Goal: Navigation & Orientation: Understand site structure

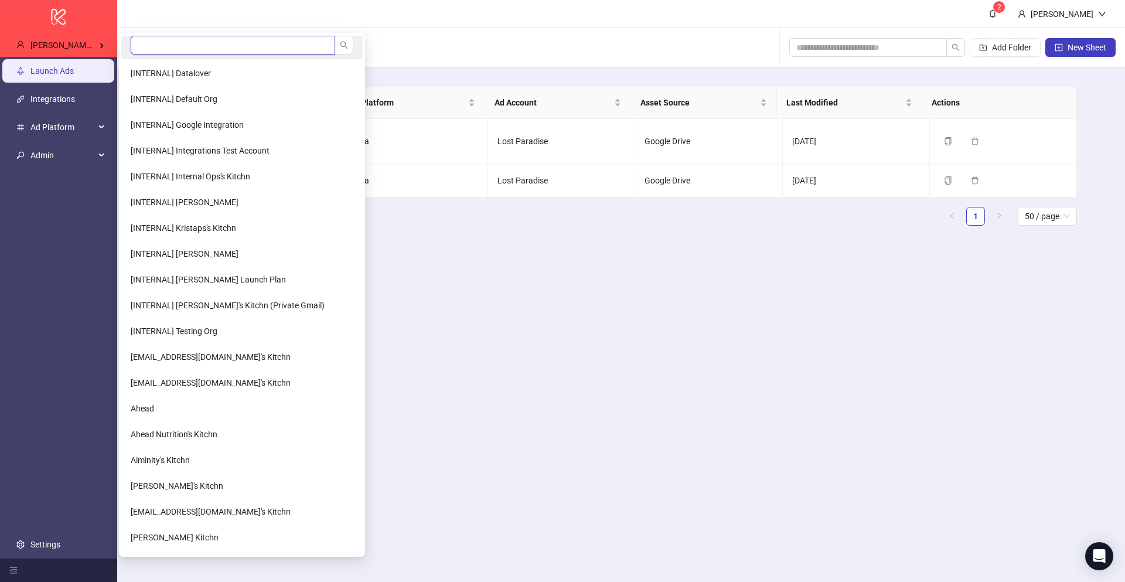
click at [143, 52] on input "search" at bounding box center [233, 45] width 204 height 19
click at [217, 98] on li "[INTERNAL] Default Org" at bounding box center [241, 98] width 241 height 23
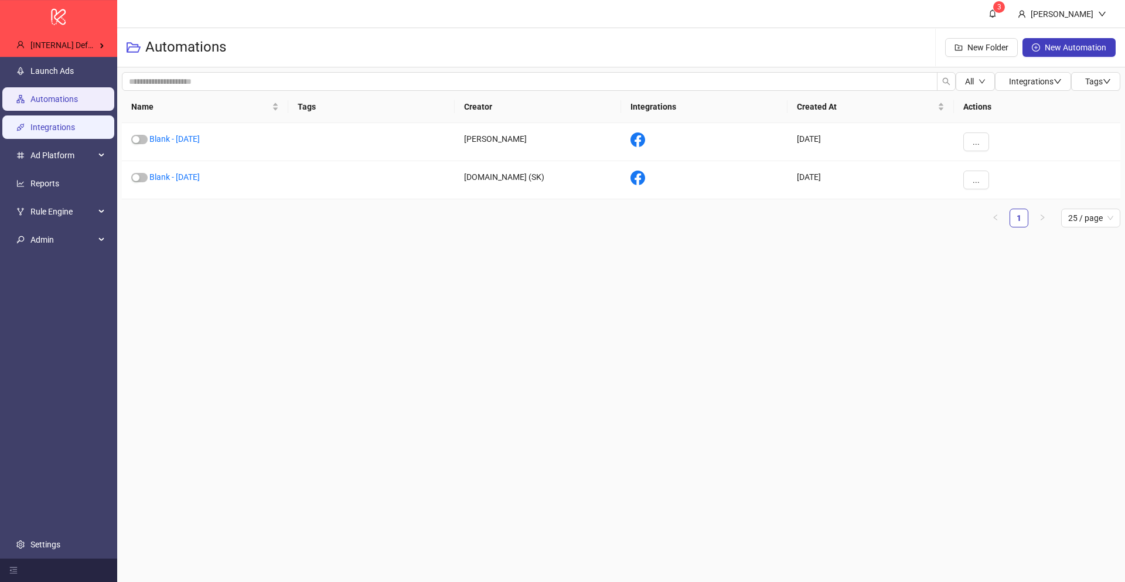
click at [54, 131] on link "Integrations" at bounding box center [52, 126] width 45 height 9
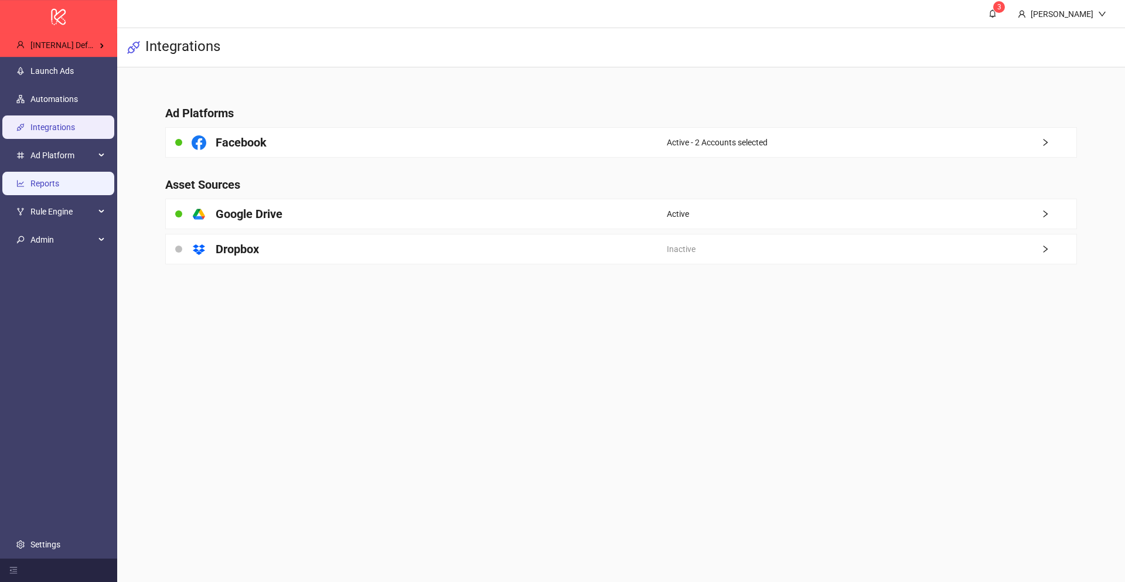
click at [59, 180] on link "Reports" at bounding box center [44, 183] width 29 height 9
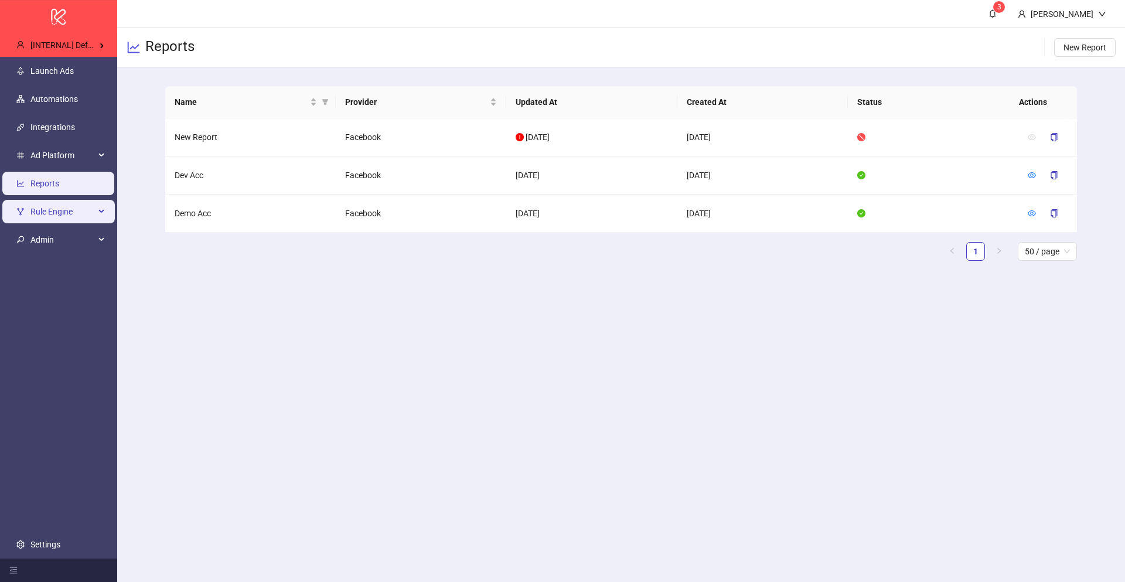
click at [53, 207] on span "Rule Engine" at bounding box center [62, 211] width 64 height 23
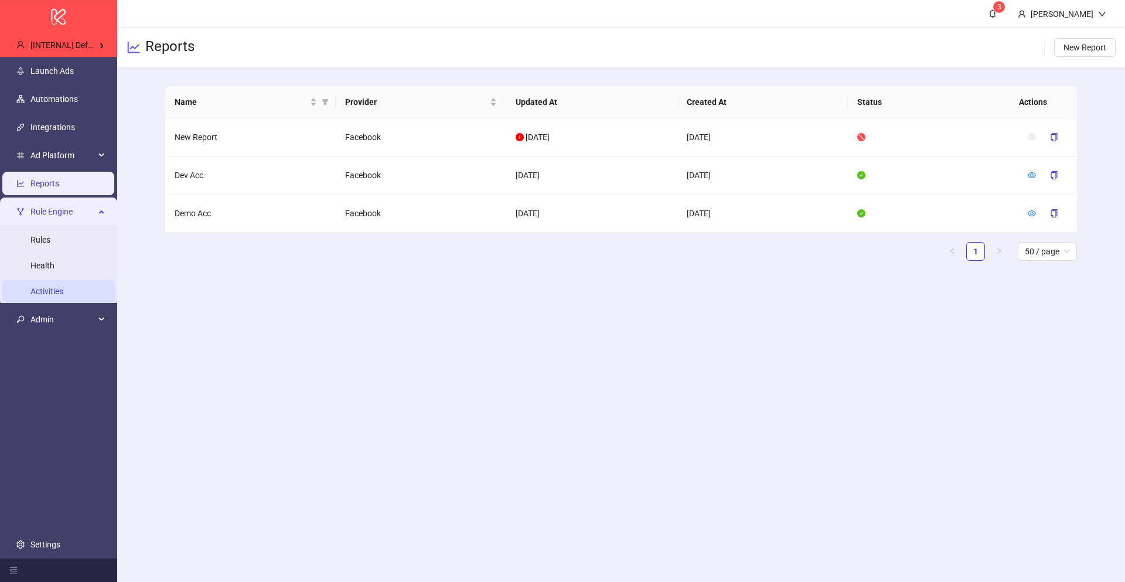
click at [60, 291] on link "Activities" at bounding box center [46, 291] width 33 height 9
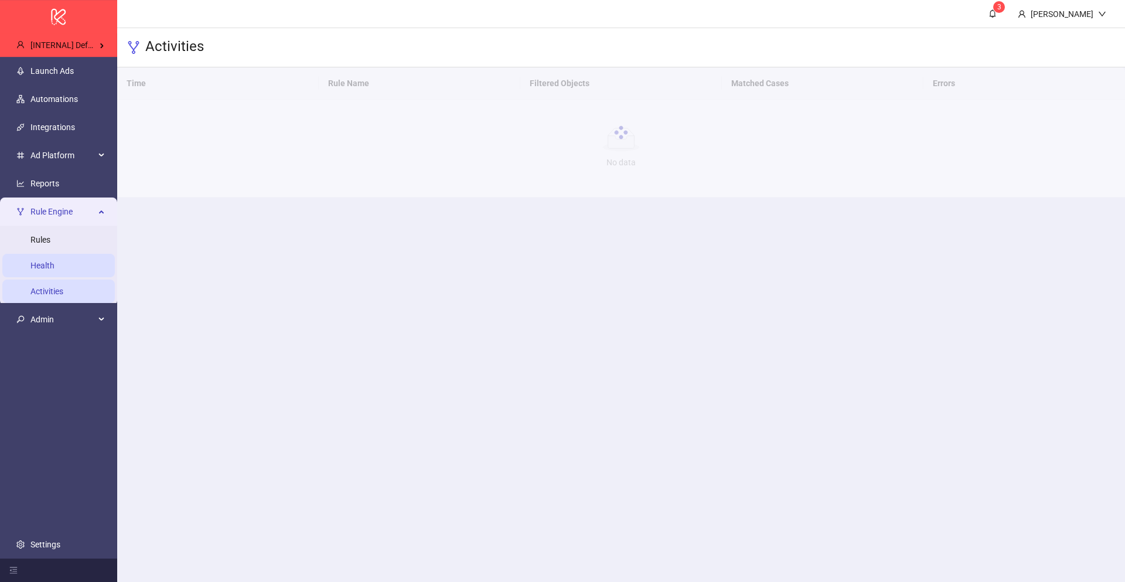
click at [51, 265] on link "Health" at bounding box center [42, 265] width 24 height 9
click at [49, 240] on link "Rules" at bounding box center [40, 239] width 20 height 9
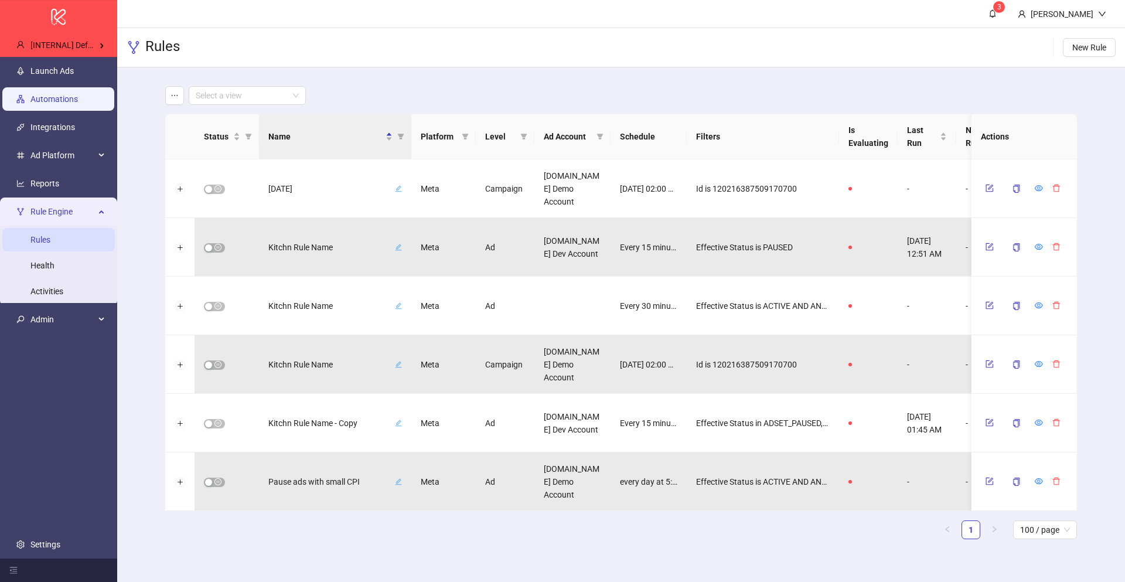
click at [76, 94] on link "Automations" at bounding box center [53, 98] width 47 height 9
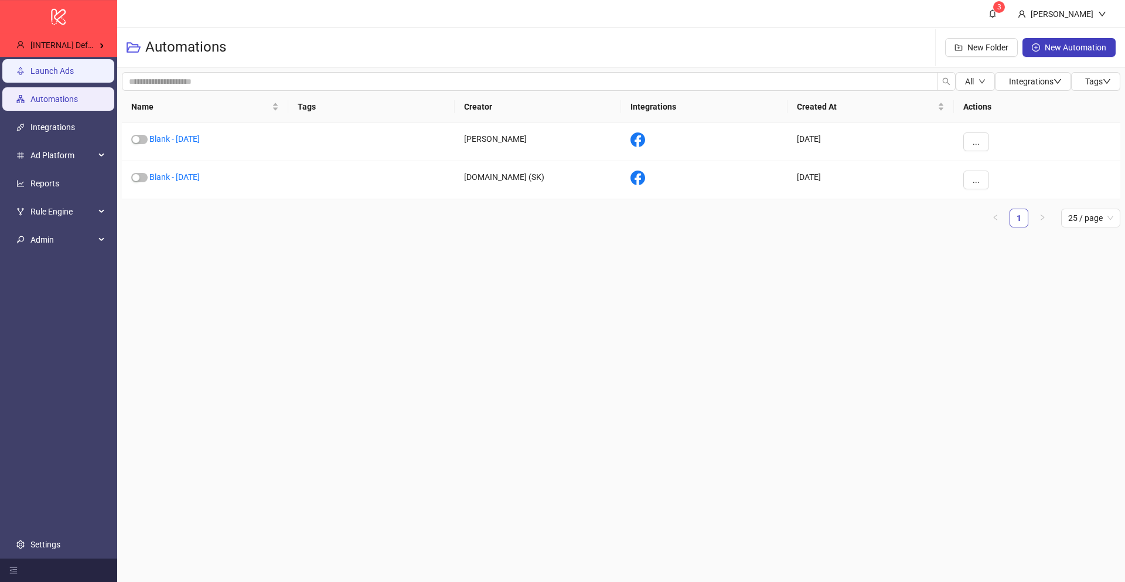
click at [74, 76] on link "Launch Ads" at bounding box center [51, 70] width 43 height 9
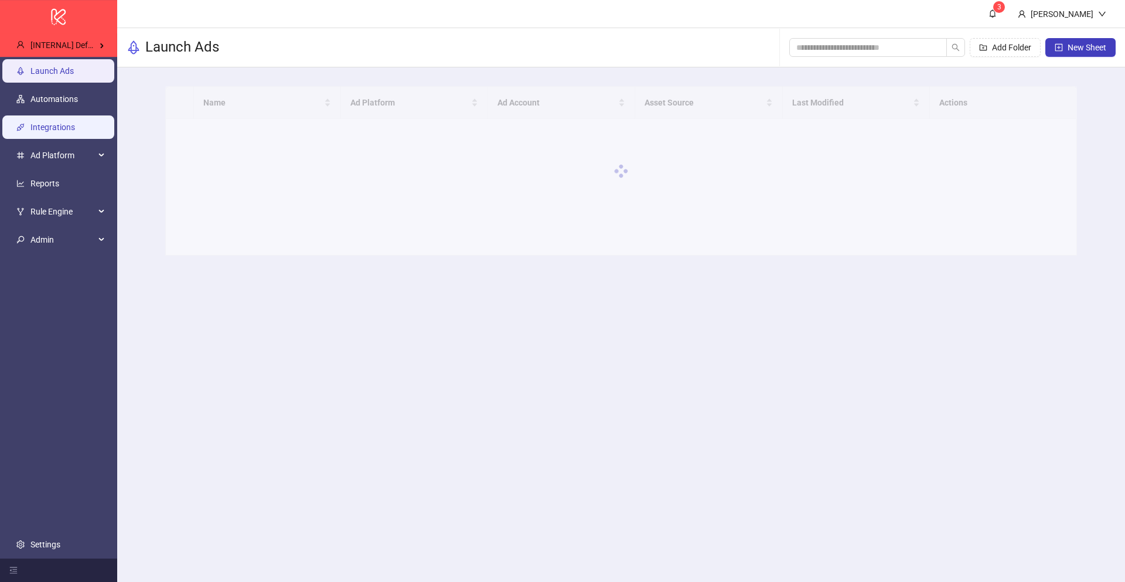
click at [70, 122] on link "Integrations" at bounding box center [52, 126] width 45 height 9
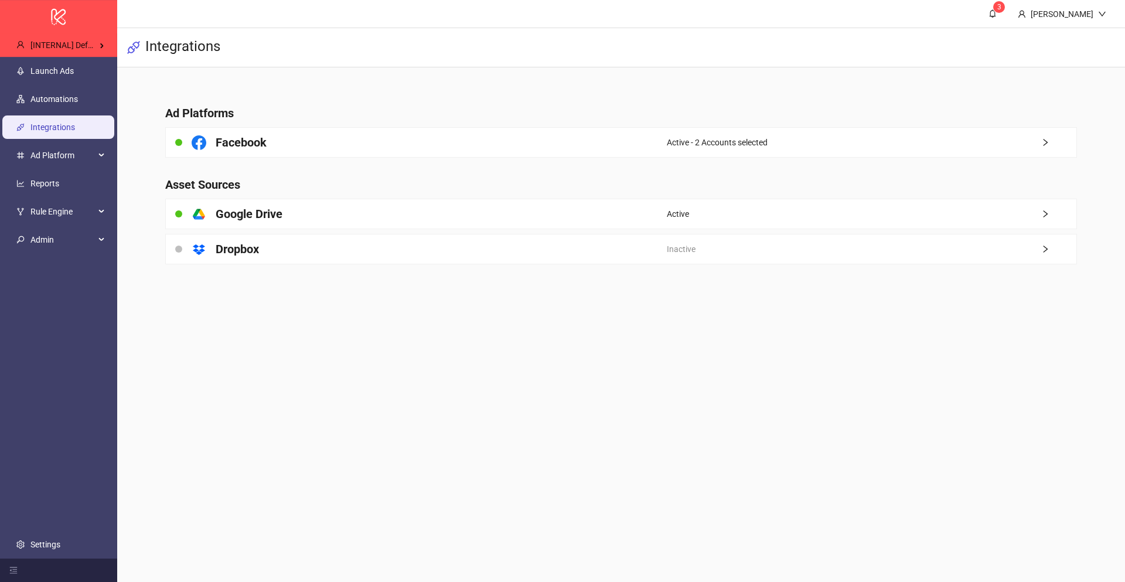
click at [66, 139] on ul "Launch Ads Automations Integrations Ad Platform Reports Rule Engine Rules Healt…" at bounding box center [58, 308] width 117 height 502
click at [64, 151] on span "Ad Platform" at bounding box center [62, 155] width 64 height 23
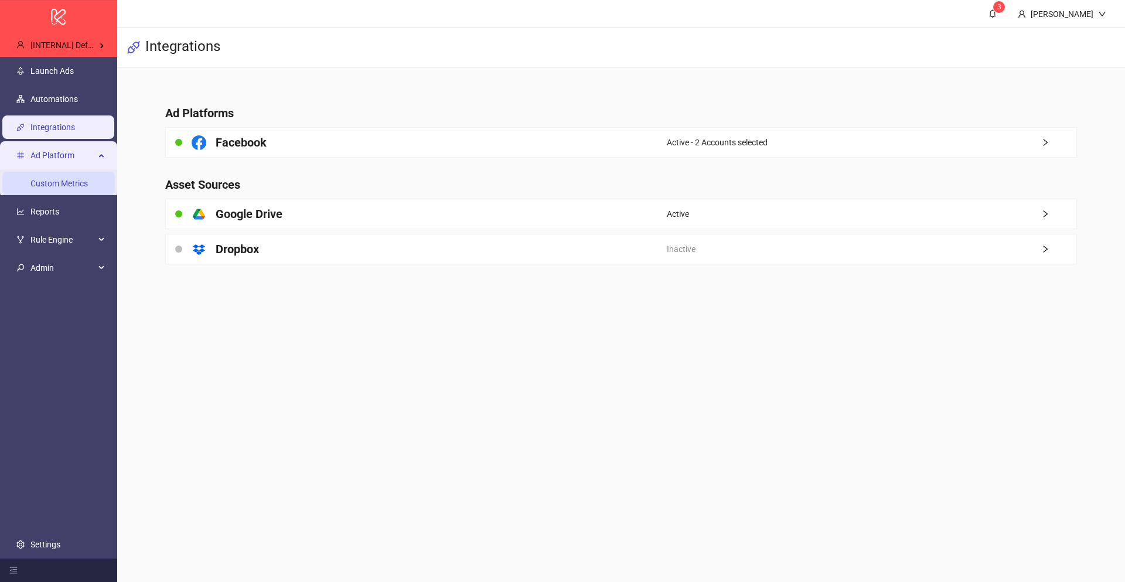
click at [66, 180] on link "Custom Metrics" at bounding box center [58, 183] width 57 height 9
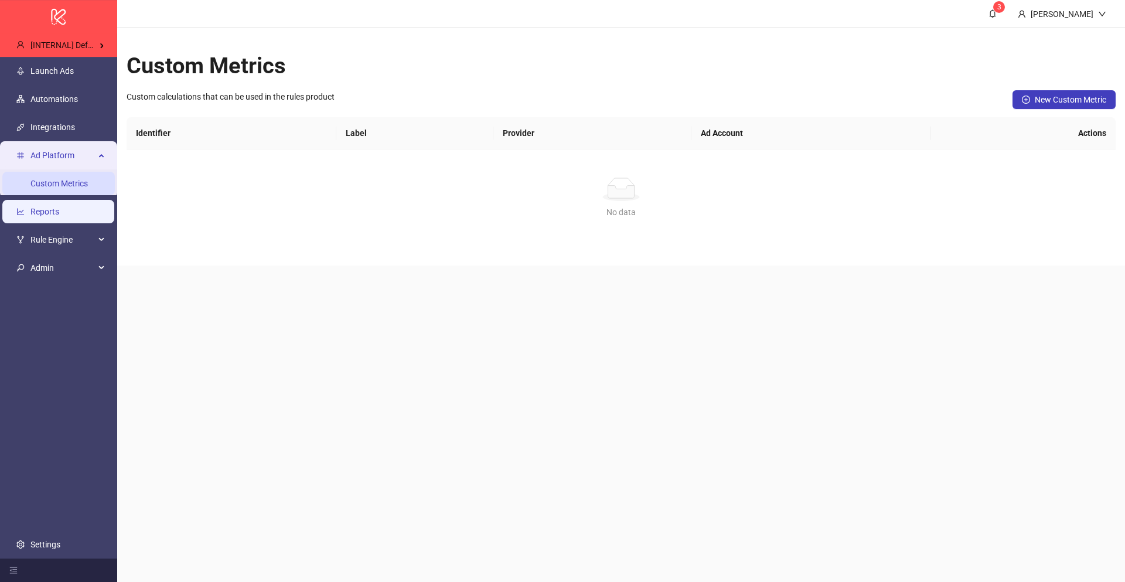
click at [59, 212] on link "Reports" at bounding box center [44, 211] width 29 height 9
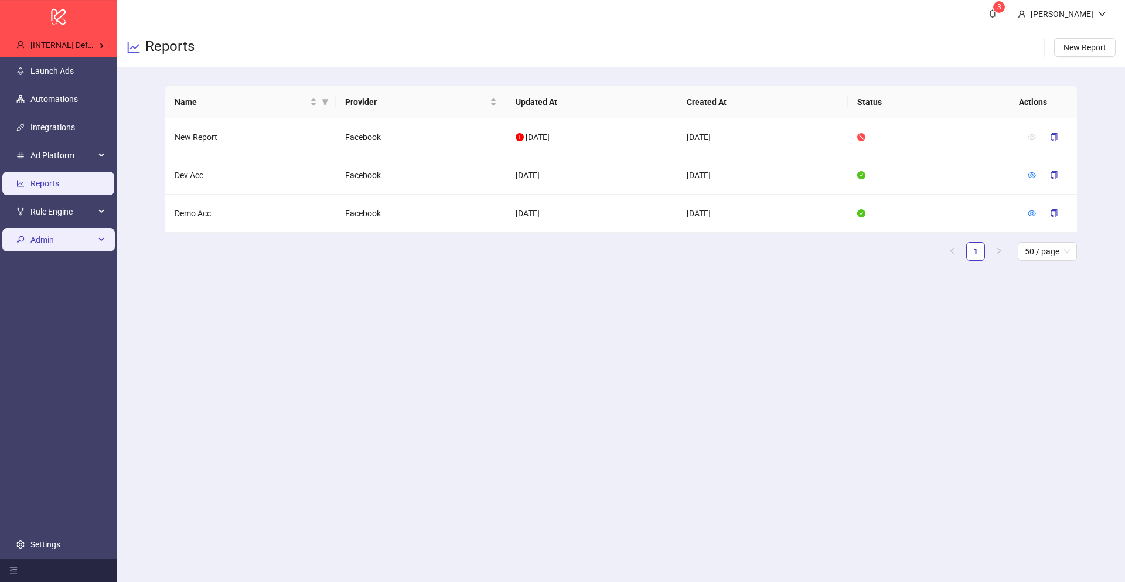
click at [63, 236] on span "Admin" at bounding box center [62, 239] width 64 height 23
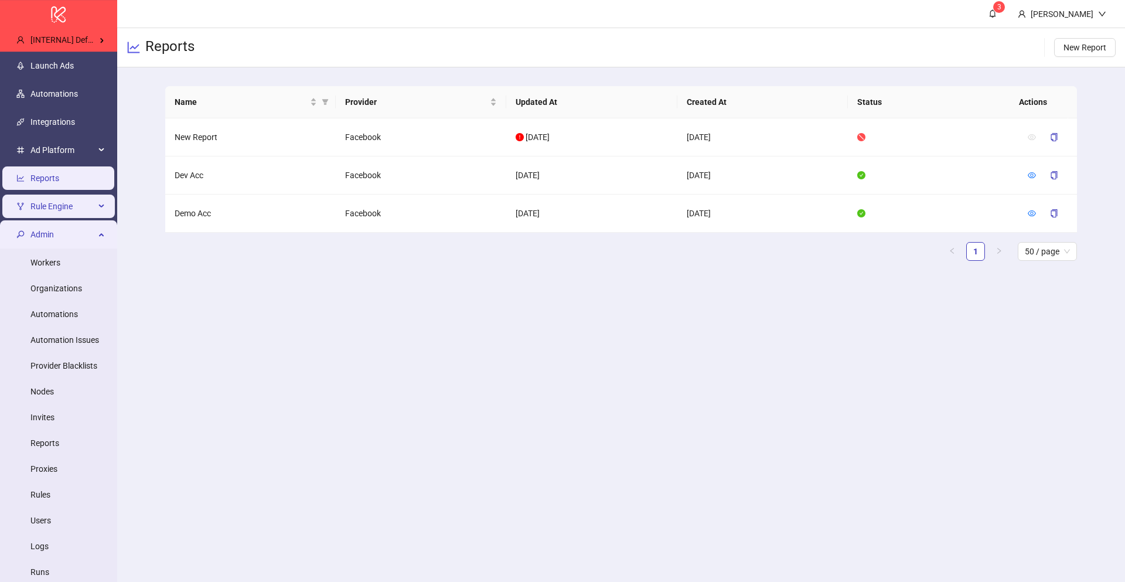
click at [60, 216] on span "Rule Engine" at bounding box center [62, 206] width 64 height 23
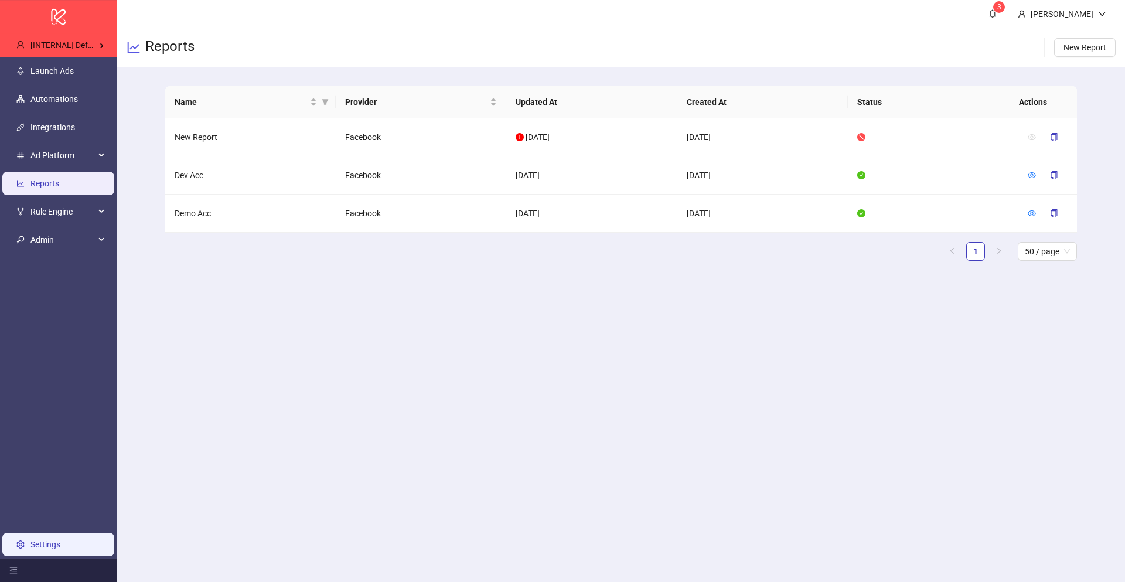
click at [56, 541] on link "Settings" at bounding box center [45, 544] width 30 height 9
